Goal: Find specific page/section: Find specific page/section

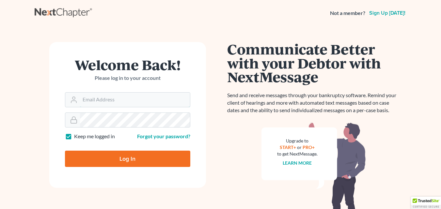
type input "[PERSON_NAME][EMAIL_ADDRESS][DOMAIN_NAME]"
click at [127, 159] on input "Log In" at bounding box center [127, 159] width 125 height 16
type input "Thinking..."
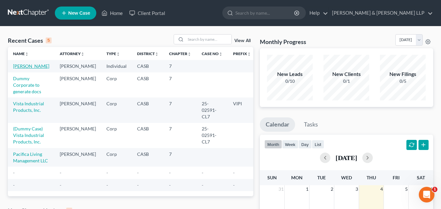
click at [28, 66] on link "Muscio, Mari" at bounding box center [31, 66] width 36 height 6
select select "10"
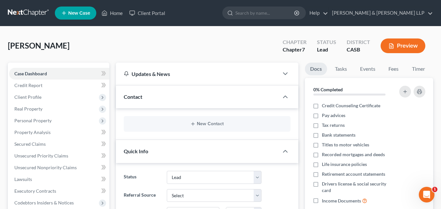
click at [400, 46] on button "Preview" at bounding box center [402, 45] width 45 height 15
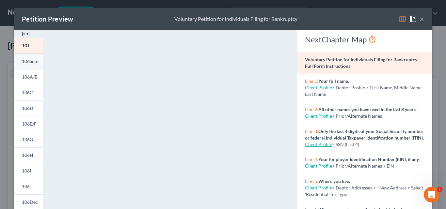
click at [31, 62] on span "106Sum" at bounding box center [30, 61] width 17 height 6
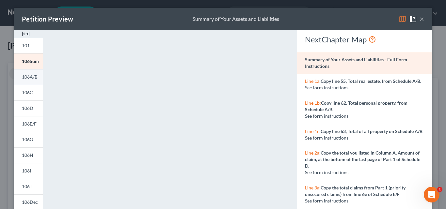
click at [31, 74] on span "106A/B" at bounding box center [30, 77] width 16 height 6
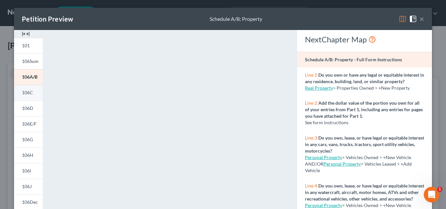
click at [32, 91] on link "106C" at bounding box center [28, 93] width 29 height 16
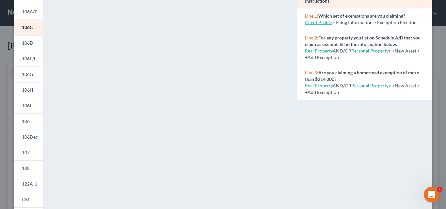
scroll to position [33, 0]
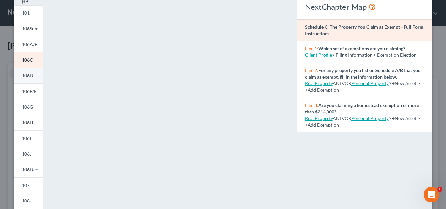
click at [27, 75] on span "106D" at bounding box center [27, 76] width 11 height 6
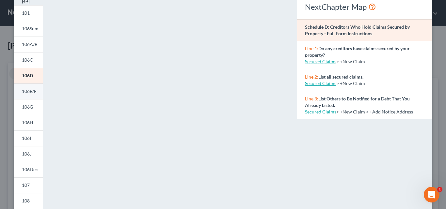
click at [22, 90] on span "106E/F" at bounding box center [29, 91] width 15 height 6
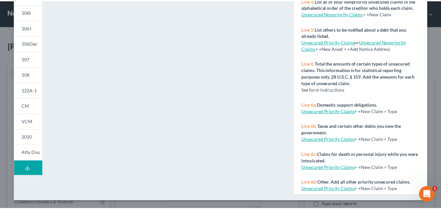
scroll to position [94, 0]
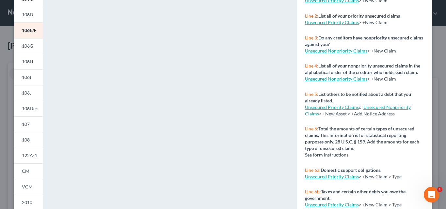
click at [336, 82] on link "Unsecured Nonpriority Claims" at bounding box center [336, 79] width 62 height 6
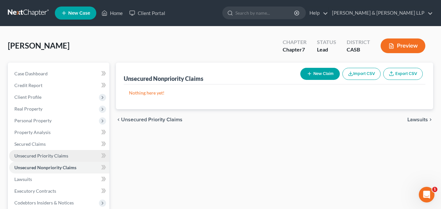
click at [37, 157] on span "Unsecured Priority Claims" at bounding box center [41, 156] width 54 height 6
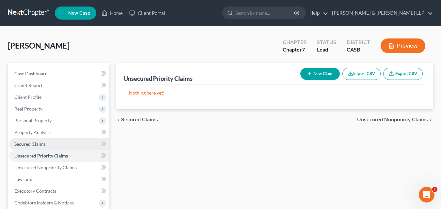
click at [33, 145] on span "Secured Claims" at bounding box center [29, 144] width 31 height 6
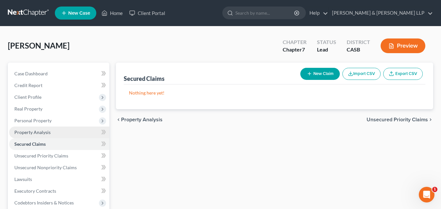
click at [43, 131] on span "Property Analysis" at bounding box center [32, 133] width 36 height 6
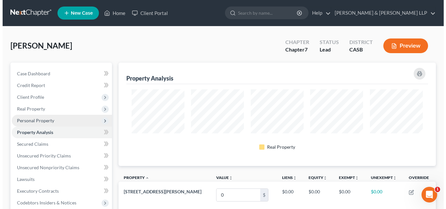
scroll to position [103, 317]
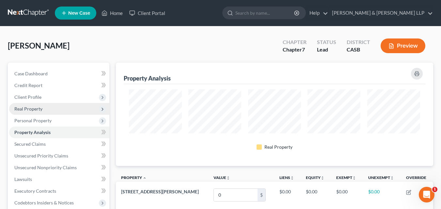
click at [41, 107] on span "Real Property" at bounding box center [28, 109] width 28 height 6
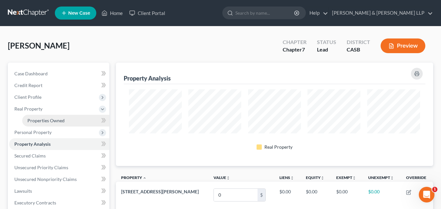
click at [39, 121] on span "Properties Owned" at bounding box center [45, 121] width 37 height 6
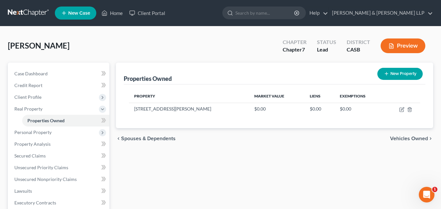
click at [396, 42] on button "Preview" at bounding box center [402, 45] width 45 height 15
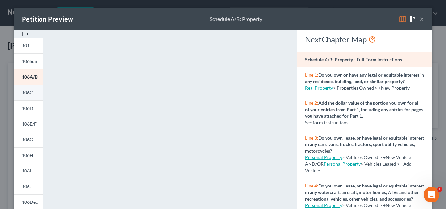
click at [23, 90] on span "106C" at bounding box center [27, 93] width 11 height 6
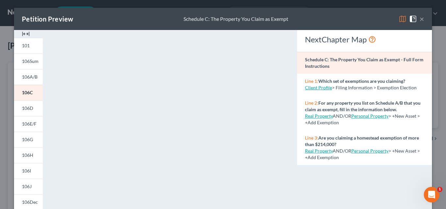
scroll to position [65, 0]
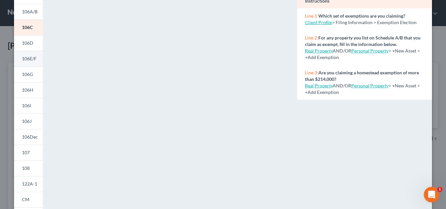
click at [21, 55] on link "106E/F" at bounding box center [28, 59] width 29 height 16
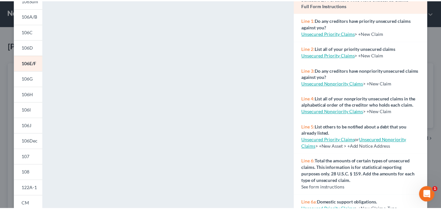
scroll to position [28, 0]
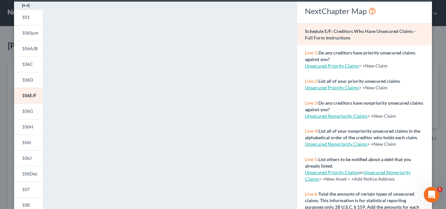
click at [337, 66] on link "Unsecured Priority Claims" at bounding box center [332, 66] width 54 height 6
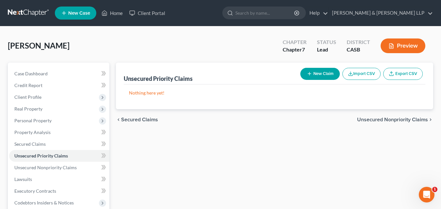
click at [324, 72] on button "New Claim" at bounding box center [319, 74] width 39 height 12
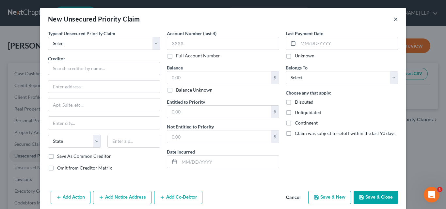
click at [395, 17] on button "×" at bounding box center [395, 19] width 5 height 8
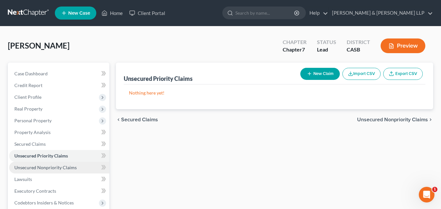
click at [50, 166] on span "Unsecured Nonpriority Claims" at bounding box center [45, 168] width 62 height 6
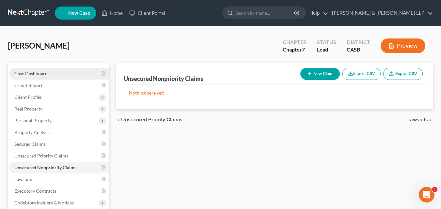
click at [38, 72] on span "Case Dashboard" at bounding box center [30, 74] width 33 height 6
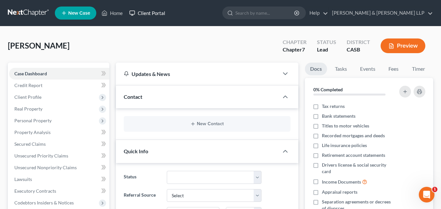
click at [143, 14] on link "Client Portal" at bounding box center [147, 13] width 42 height 12
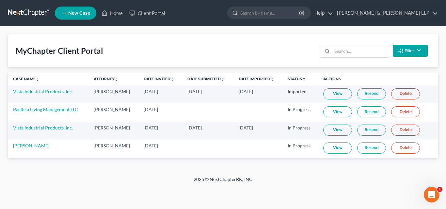
click at [333, 146] on link "View" at bounding box center [337, 148] width 29 height 11
